Goal: Information Seeking & Learning: Learn about a topic

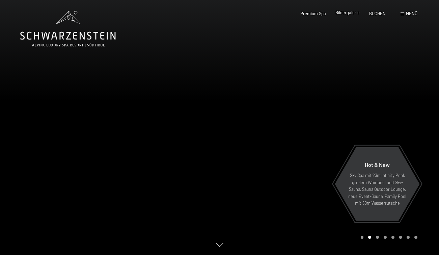
click at [348, 13] on span "Bildergalerie" at bounding box center [347, 12] width 24 height 5
click at [346, 13] on span "Bildergalerie" at bounding box center [347, 12] width 24 height 5
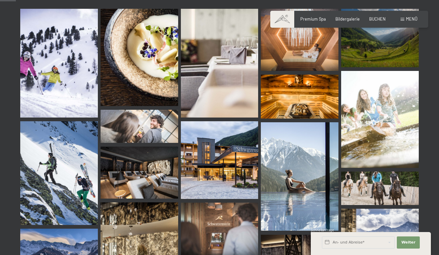
scroll to position [224, 0]
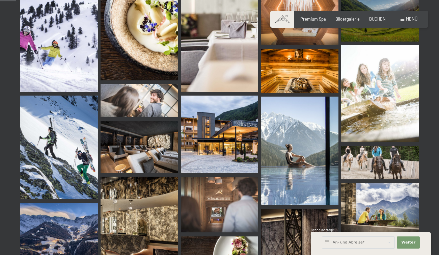
click at [295, 157] on img at bounding box center [300, 150] width 78 height 109
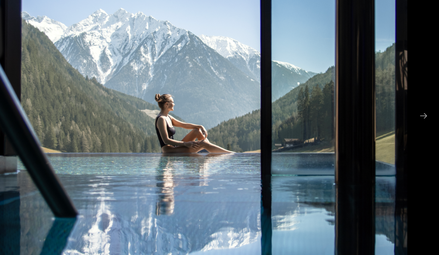
scroll to position [223, 0]
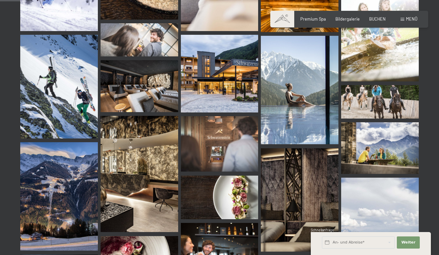
scroll to position [285, 0]
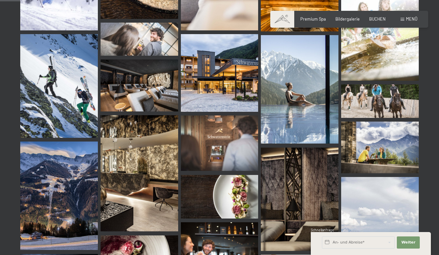
click at [151, 169] on img at bounding box center [139, 173] width 78 height 116
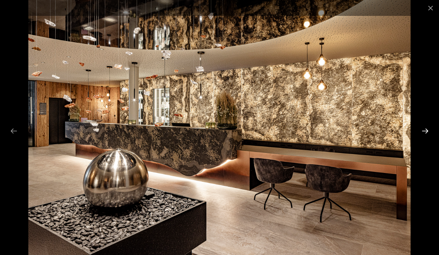
click at [427, 130] on button "Next slide" at bounding box center [425, 130] width 14 height 13
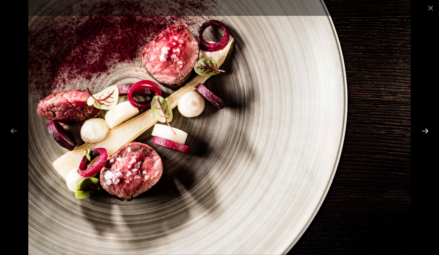
click at [426, 130] on button "Next slide" at bounding box center [425, 130] width 14 height 13
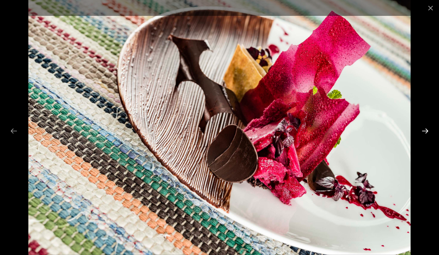
click at [427, 130] on button "Next slide" at bounding box center [425, 130] width 14 height 13
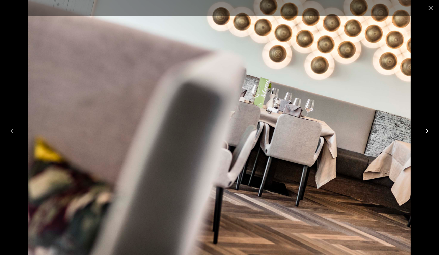
click at [424, 130] on button "Next slide" at bounding box center [425, 130] width 14 height 13
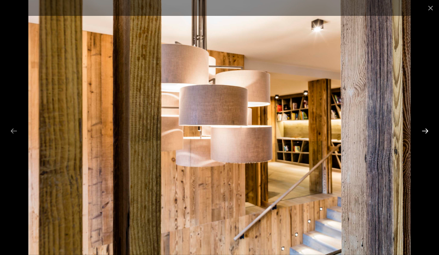
click at [426, 129] on button "Next slide" at bounding box center [425, 130] width 14 height 13
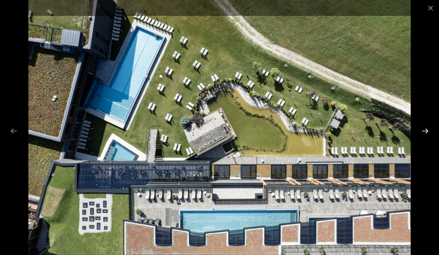
click at [422, 129] on button "Next slide" at bounding box center [425, 130] width 14 height 13
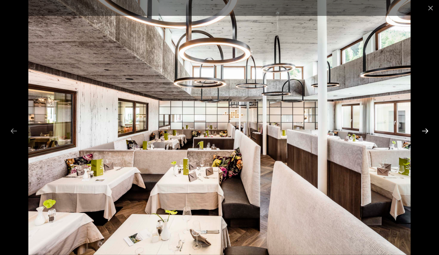
click at [425, 130] on button "Next slide" at bounding box center [425, 130] width 14 height 13
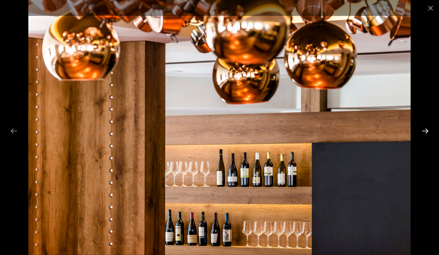
click at [425, 130] on button "Next slide" at bounding box center [425, 130] width 14 height 13
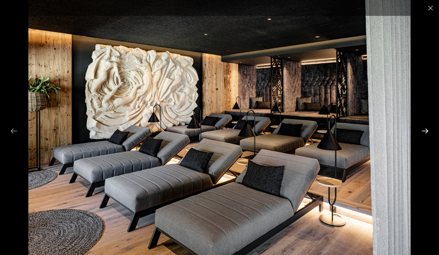
click at [426, 130] on button "Next slide" at bounding box center [425, 130] width 14 height 13
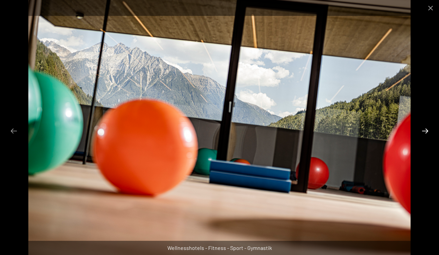
click at [426, 130] on button "Next slide" at bounding box center [425, 130] width 14 height 13
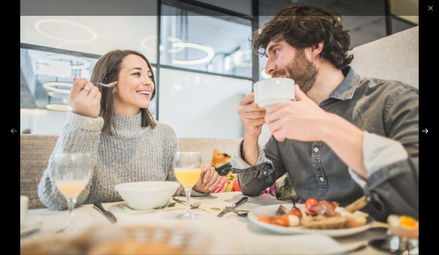
click at [424, 129] on button "Next slide" at bounding box center [425, 130] width 14 height 13
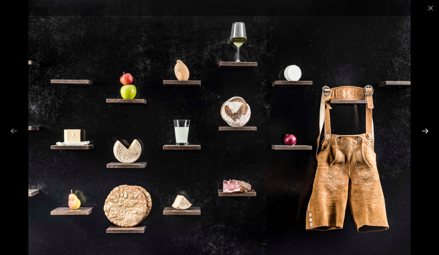
click at [426, 129] on button "Next slide" at bounding box center [425, 130] width 14 height 13
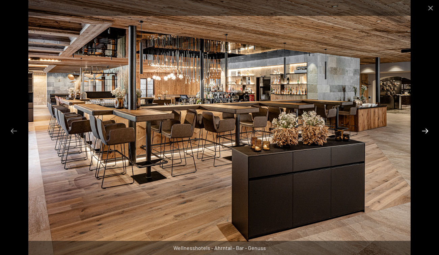
click at [426, 129] on button "Next slide" at bounding box center [425, 130] width 14 height 13
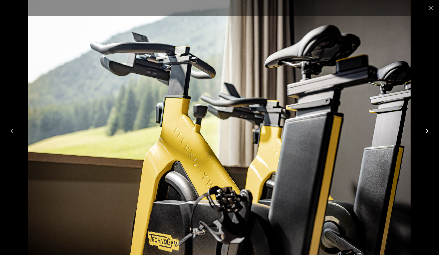
click at [426, 130] on button "Next slide" at bounding box center [425, 130] width 14 height 13
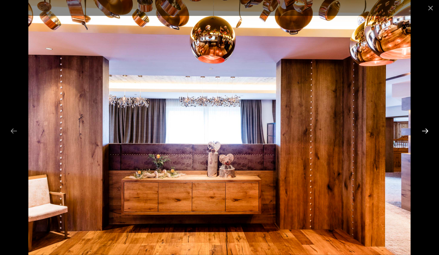
click at [425, 129] on button "Next slide" at bounding box center [425, 130] width 14 height 13
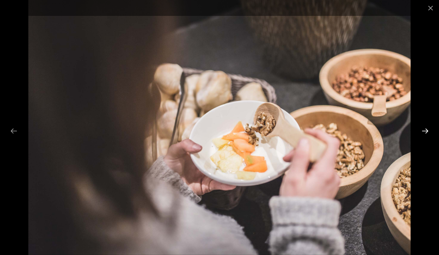
click at [426, 130] on button "Next slide" at bounding box center [425, 130] width 14 height 13
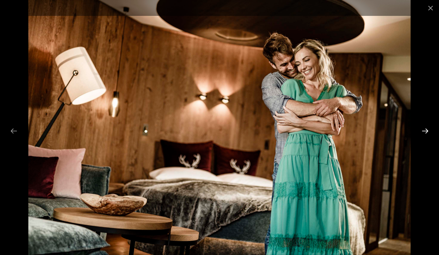
click at [426, 129] on button "Next slide" at bounding box center [425, 130] width 14 height 13
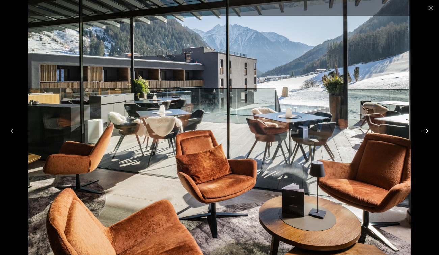
click at [427, 128] on button "Next slide" at bounding box center [425, 130] width 14 height 13
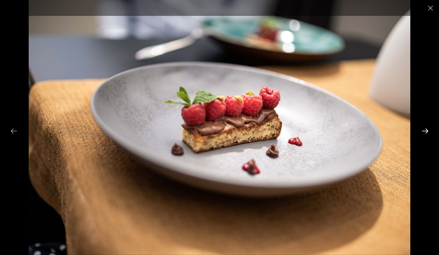
click at [426, 130] on button "Next slide" at bounding box center [425, 130] width 14 height 13
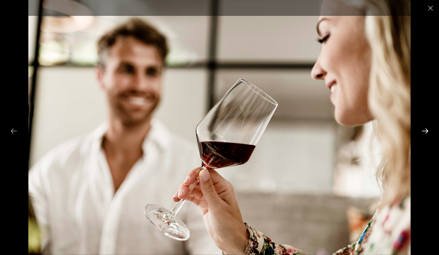
click at [425, 130] on button "Next slide" at bounding box center [425, 130] width 14 height 13
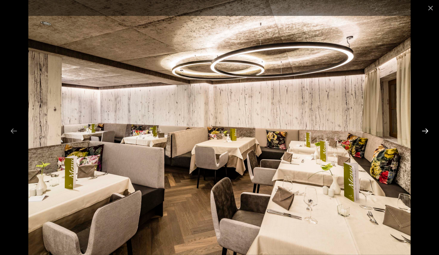
click at [426, 129] on button "Next slide" at bounding box center [425, 130] width 14 height 13
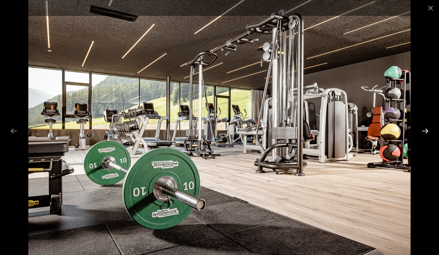
click at [425, 129] on button "Next slide" at bounding box center [425, 130] width 14 height 13
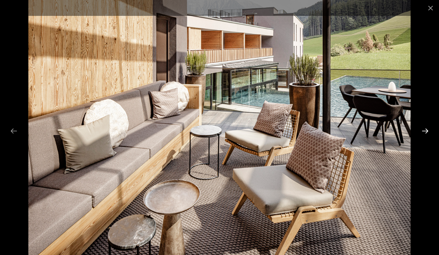
click at [427, 128] on button "Next slide" at bounding box center [425, 130] width 14 height 13
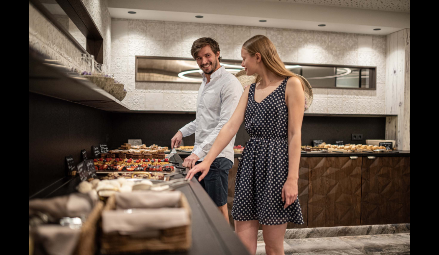
click at [426, 130] on button "Next slide" at bounding box center [428, 130] width 14 height 13
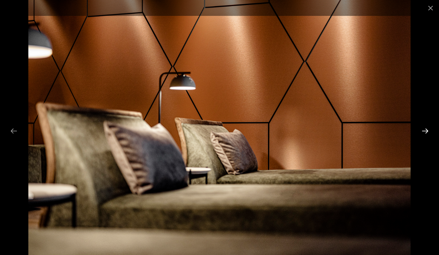
click at [426, 130] on button "Next slide" at bounding box center [425, 130] width 14 height 13
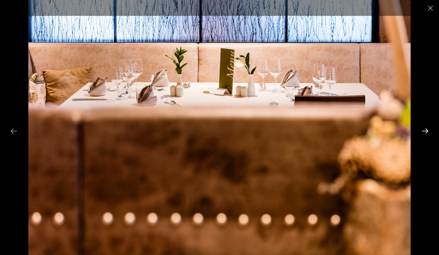
click at [426, 129] on button "Next slide" at bounding box center [425, 130] width 14 height 13
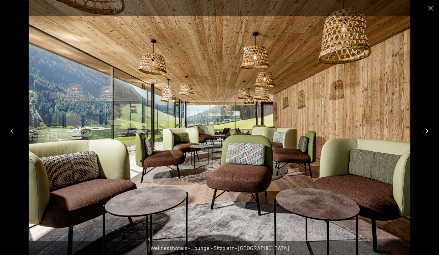
click at [426, 129] on button "Next slide" at bounding box center [425, 130] width 14 height 13
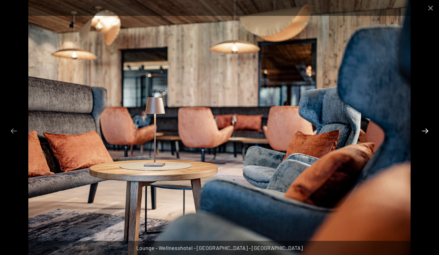
click at [426, 129] on button "Next slide" at bounding box center [425, 130] width 14 height 13
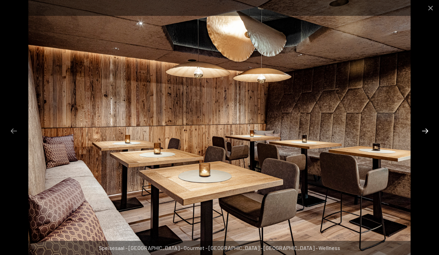
click at [426, 129] on button "Next slide" at bounding box center [425, 130] width 14 height 13
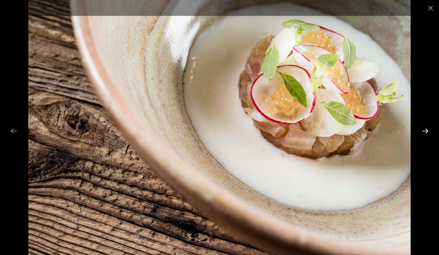
click at [426, 129] on button "Next slide" at bounding box center [425, 130] width 14 height 13
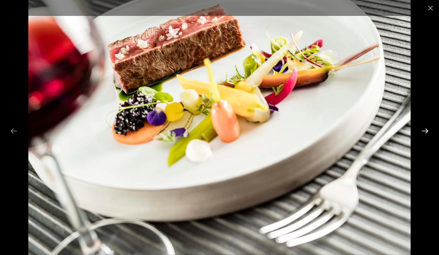
click at [426, 129] on button "Next slide" at bounding box center [425, 130] width 14 height 13
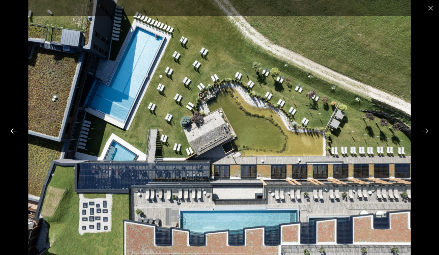
click at [12, 128] on button "Previous slide" at bounding box center [14, 130] width 14 height 13
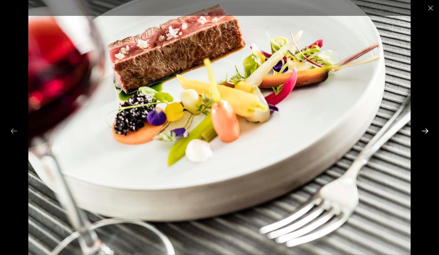
click at [425, 129] on button "Next slide" at bounding box center [425, 130] width 14 height 13
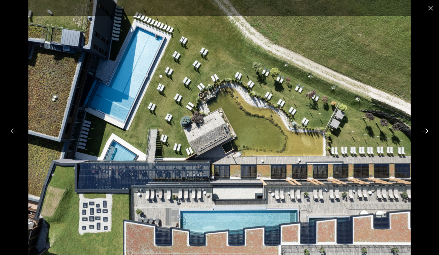
click at [428, 127] on button "Next slide" at bounding box center [425, 130] width 14 height 13
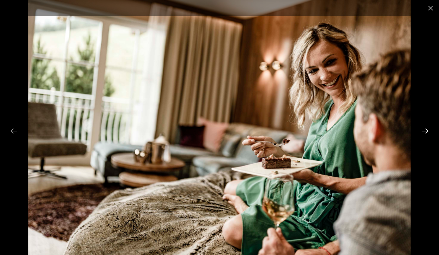
click at [426, 129] on button "Next slide" at bounding box center [425, 130] width 14 height 13
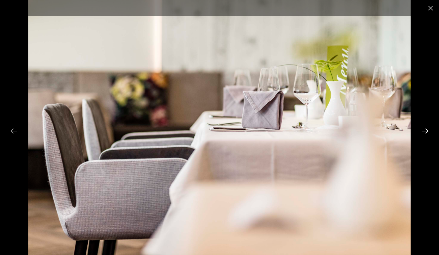
click at [426, 129] on button "Next slide" at bounding box center [425, 130] width 14 height 13
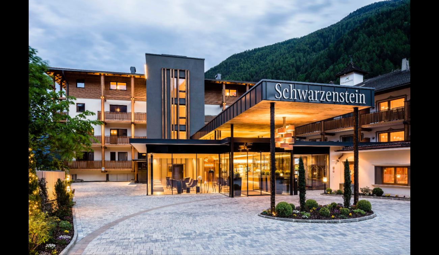
click at [426, 129] on button "Next slide" at bounding box center [428, 130] width 14 height 13
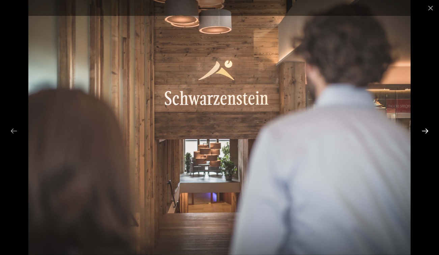
click at [427, 129] on button "Next slide" at bounding box center [425, 130] width 14 height 13
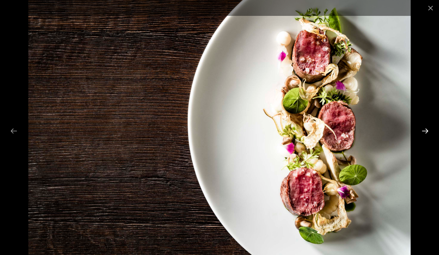
click at [427, 129] on button "Next slide" at bounding box center [425, 130] width 14 height 13
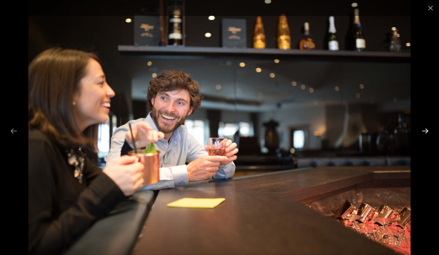
click at [427, 129] on button "Next slide" at bounding box center [425, 130] width 14 height 13
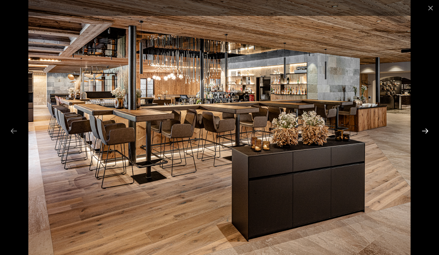
click at [427, 129] on button "Next slide" at bounding box center [425, 130] width 14 height 13
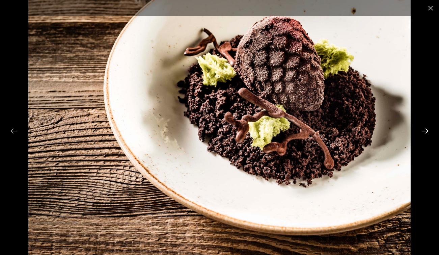
click at [427, 129] on button "Next slide" at bounding box center [425, 130] width 14 height 13
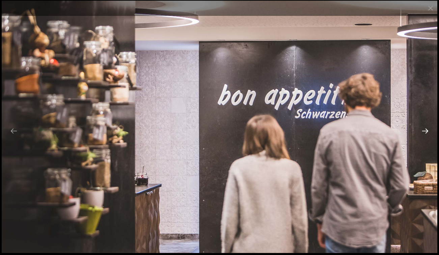
click at [427, 129] on button "Next slide" at bounding box center [425, 130] width 14 height 13
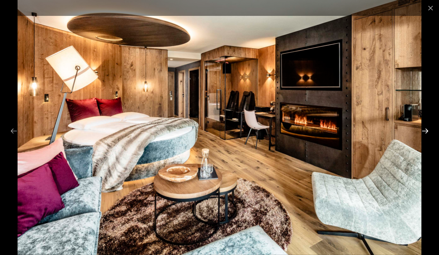
click at [427, 129] on button "Next slide" at bounding box center [425, 130] width 14 height 13
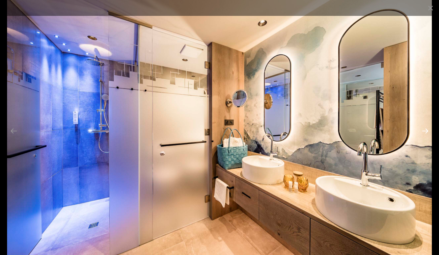
click at [427, 129] on button "Next slide" at bounding box center [425, 130] width 14 height 13
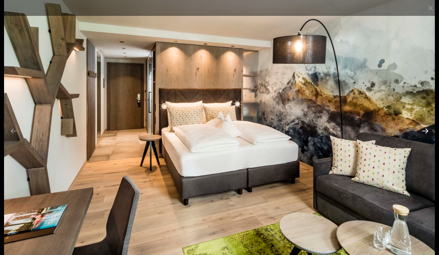
click at [426, 129] on button "Next slide" at bounding box center [425, 130] width 14 height 13
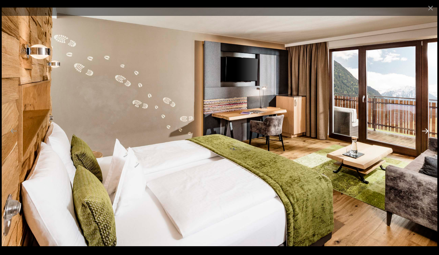
click at [426, 130] on button "Next slide" at bounding box center [425, 130] width 14 height 13
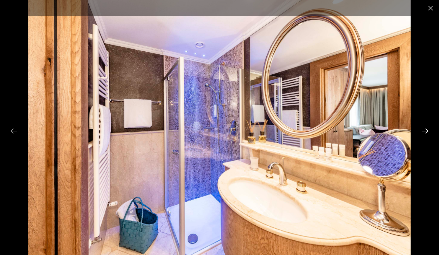
click at [427, 130] on button "Next slide" at bounding box center [425, 130] width 14 height 13
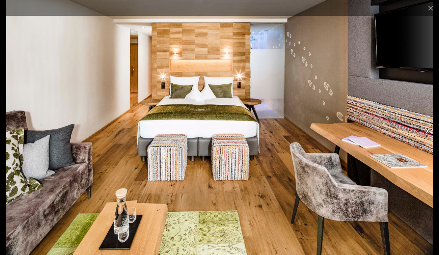
click at [427, 129] on button "Next slide" at bounding box center [425, 130] width 14 height 13
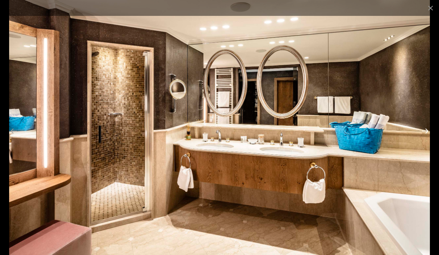
click at [426, 129] on button "Next slide" at bounding box center [425, 130] width 14 height 13
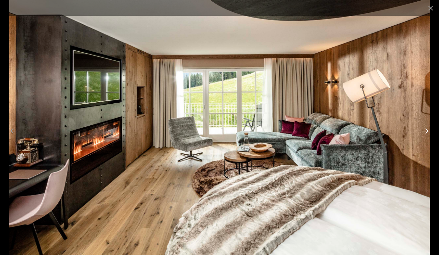
click at [426, 129] on button "Next slide" at bounding box center [425, 130] width 14 height 13
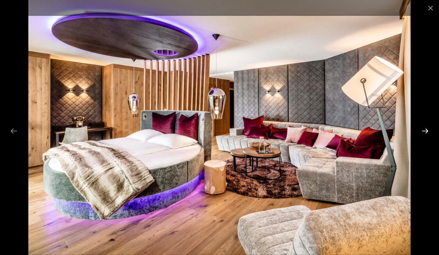
click at [426, 129] on button "Next slide" at bounding box center [425, 130] width 14 height 13
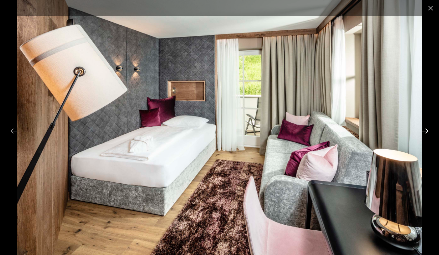
click at [427, 130] on button "Next slide" at bounding box center [425, 130] width 14 height 13
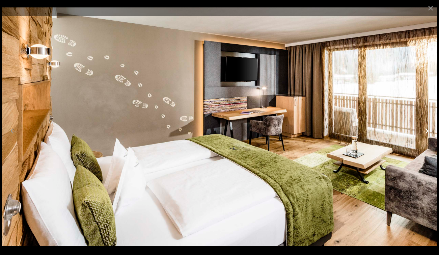
click at [426, 129] on button "Next slide" at bounding box center [425, 130] width 14 height 13
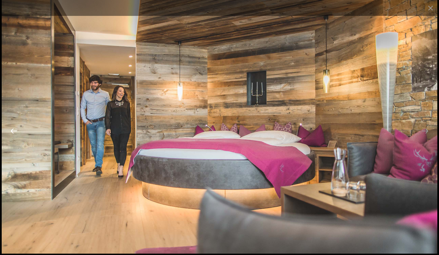
click at [12, 129] on button "Previous slide" at bounding box center [14, 130] width 14 height 13
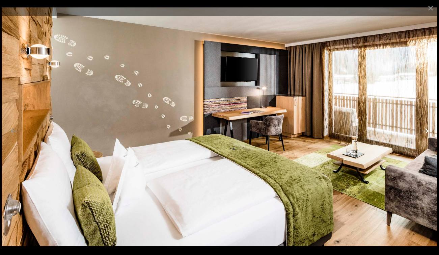
click at [425, 130] on button "Next slide" at bounding box center [425, 130] width 14 height 13
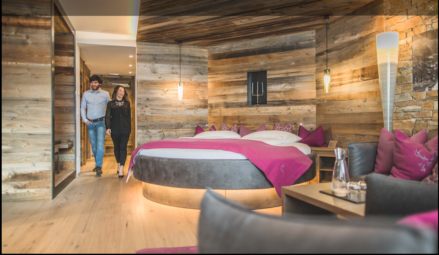
scroll to position [285, 0]
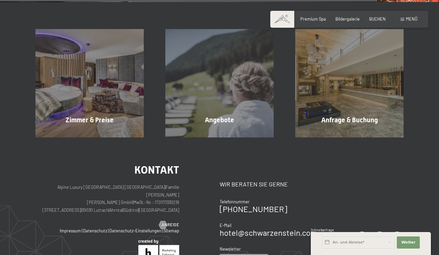
scroll to position [885, 0]
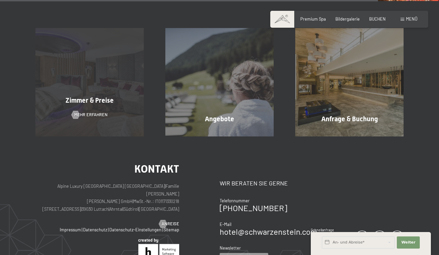
click at [91, 100] on span "Zimmer & Preise" at bounding box center [89, 100] width 48 height 8
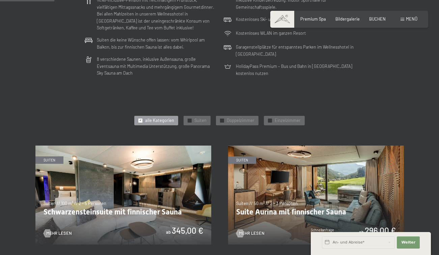
scroll to position [224, 0]
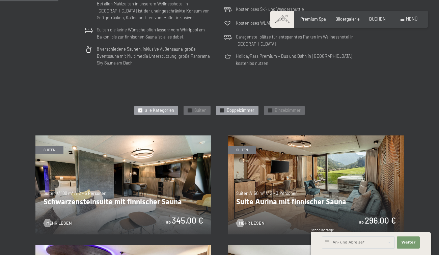
click at [239, 109] on span "Doppelzimmer" at bounding box center [241, 110] width 28 height 6
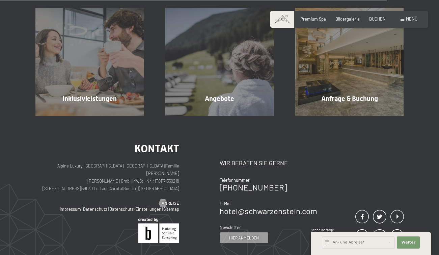
scroll to position [1084, 0]
